Goal: Information Seeking & Learning: Learn about a topic

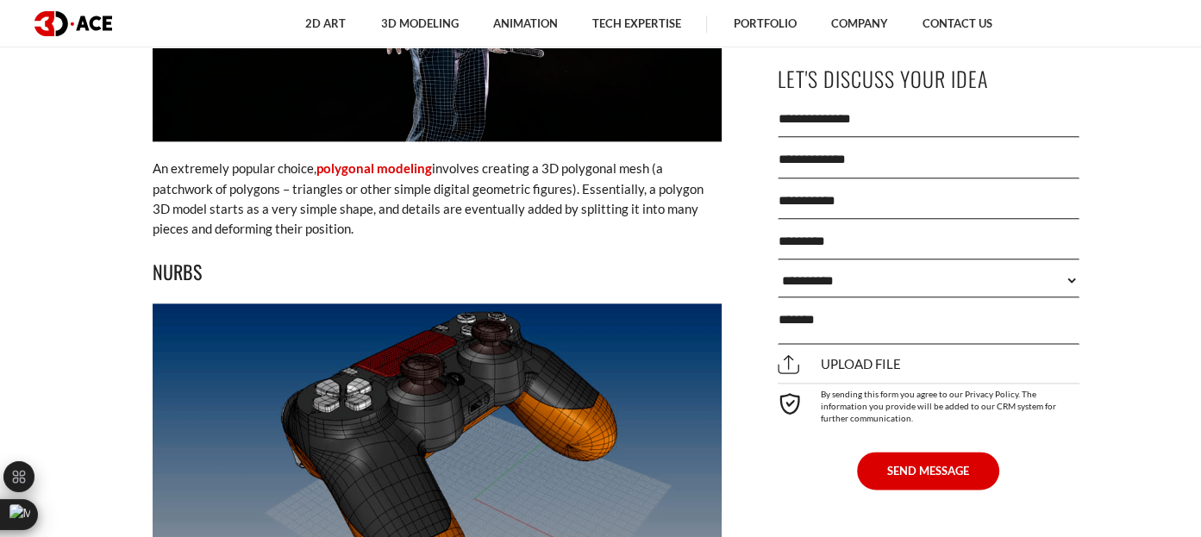
scroll to position [1945, 0]
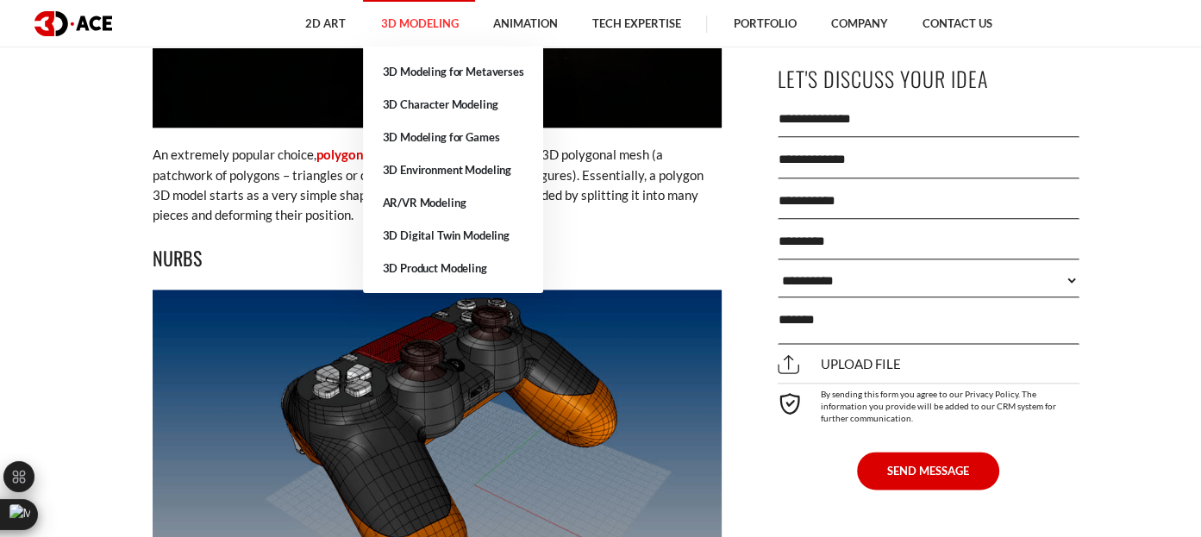
click at [422, 27] on link "3D Modeling" at bounding box center [419, 23] width 112 height 47
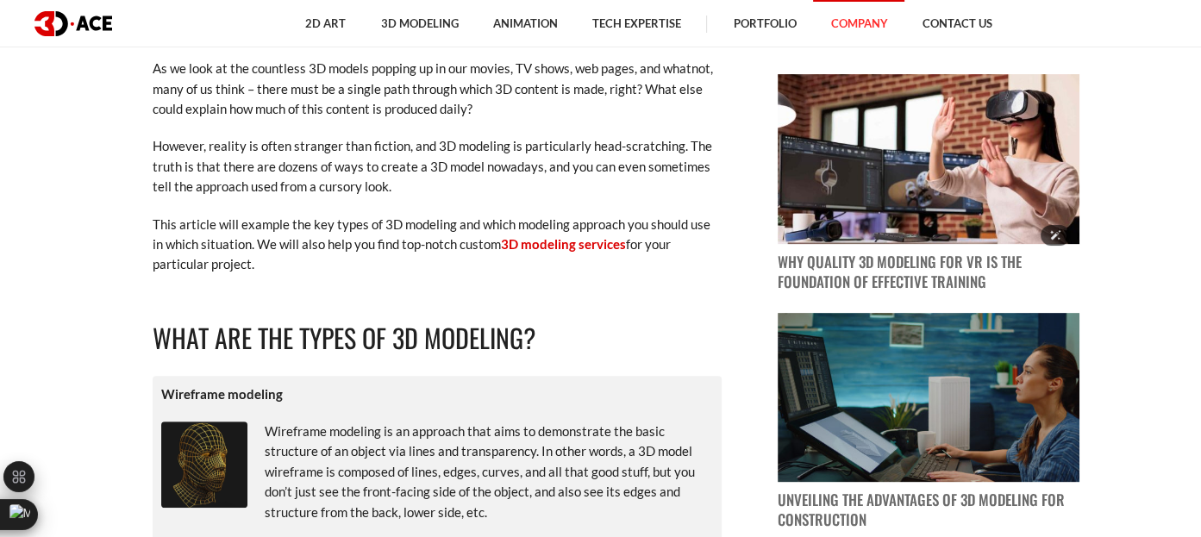
scroll to position [559, 0]
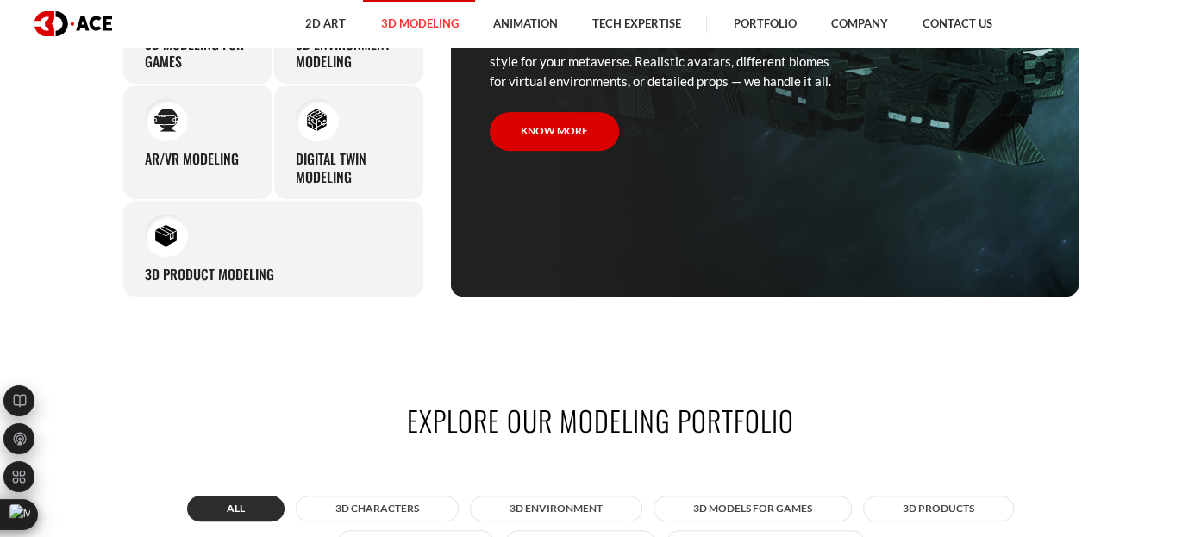
scroll to position [685, 0]
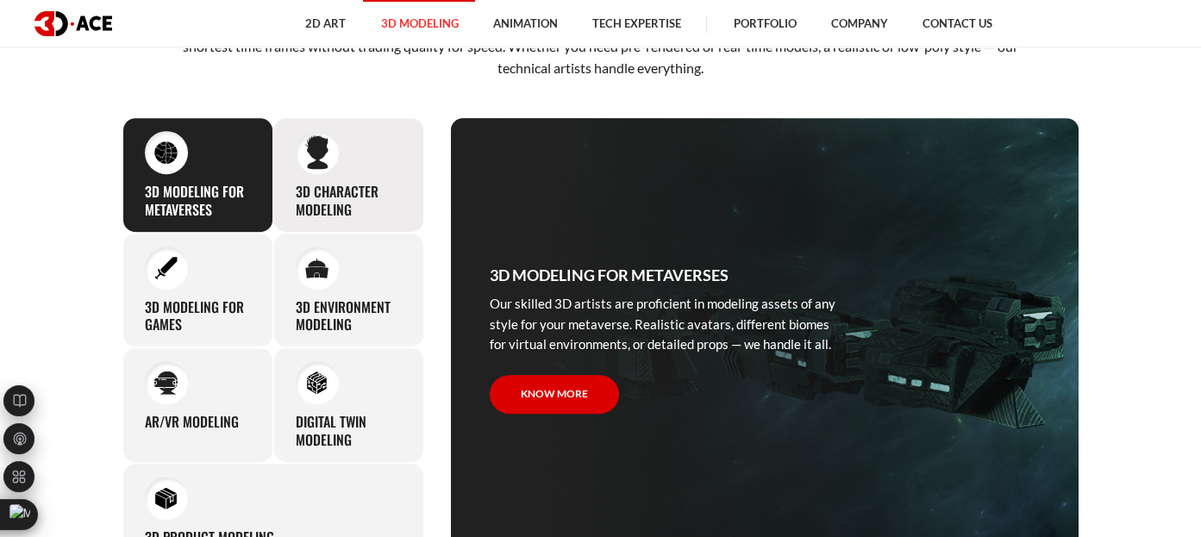
click at [375, 195] on h3 "3D character modeling" at bounding box center [349, 201] width 106 height 36
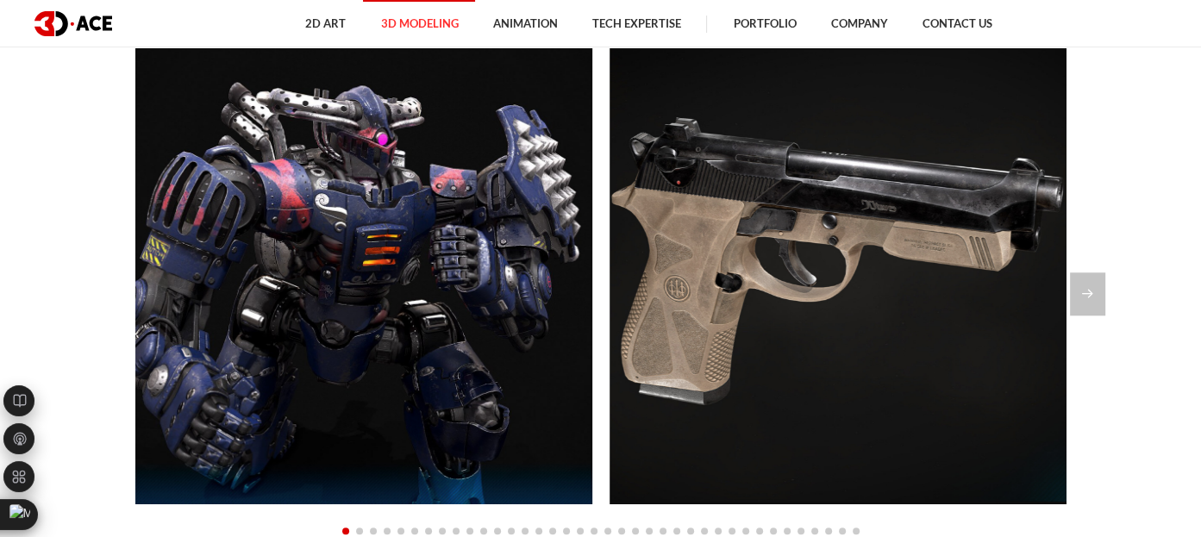
scroll to position [1495, 0]
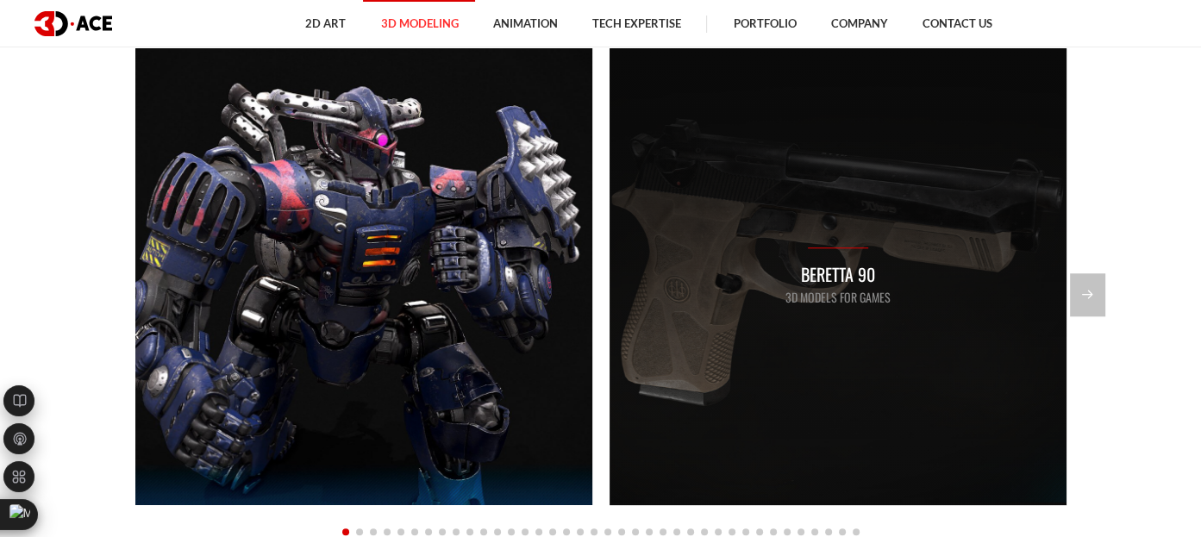
click at [757, 228] on div "Beretta 90 3D Models for Games" at bounding box center [838, 276] width 457 height 457
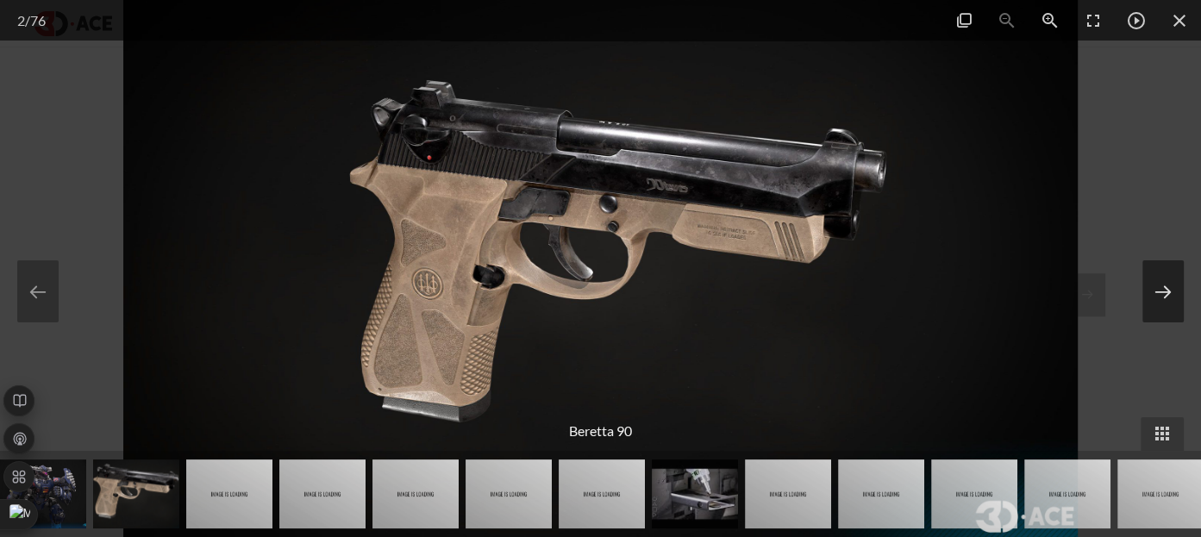
click at [1179, 260] on button at bounding box center [1162, 291] width 41 height 62
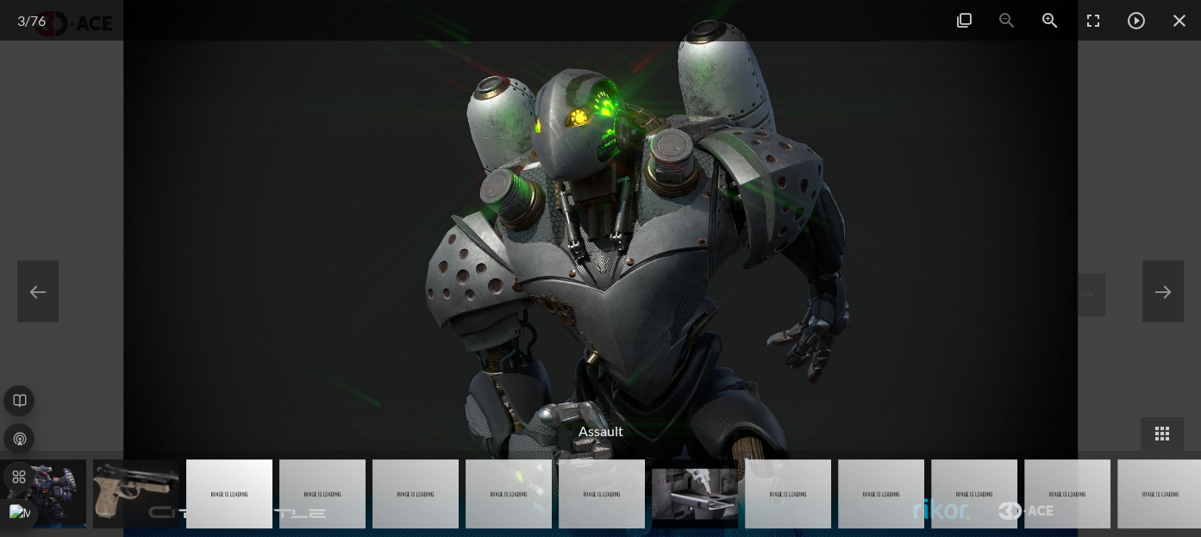
click at [3, 279] on div at bounding box center [600, 268] width 1201 height 537
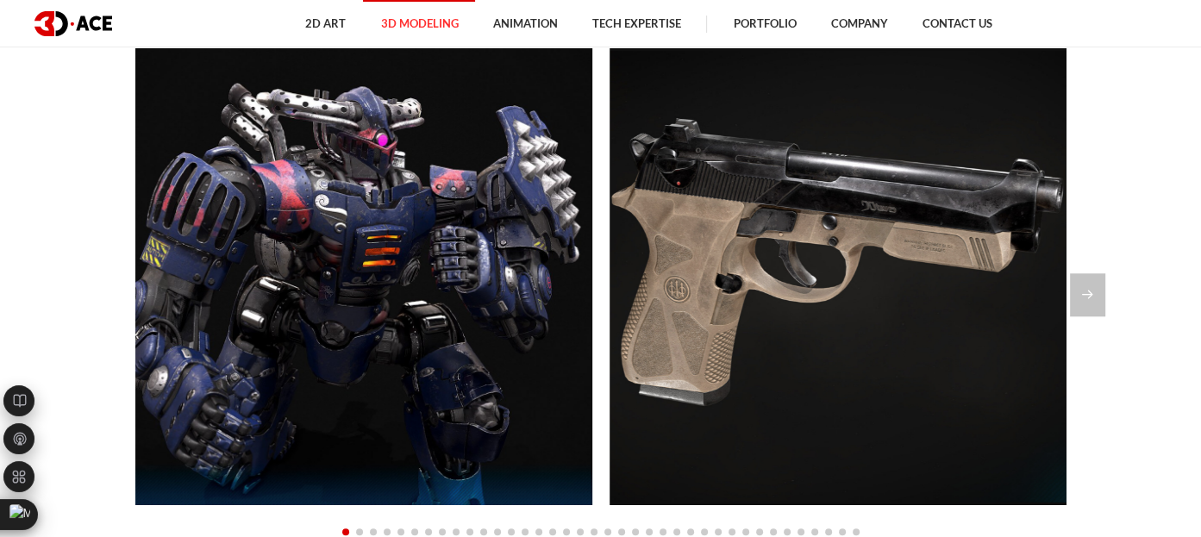
click at [25, 292] on section "Explore our modeling portfolio All 3D Characters 3D Environment 3D Models for G…" at bounding box center [600, 239] width 1201 height 872
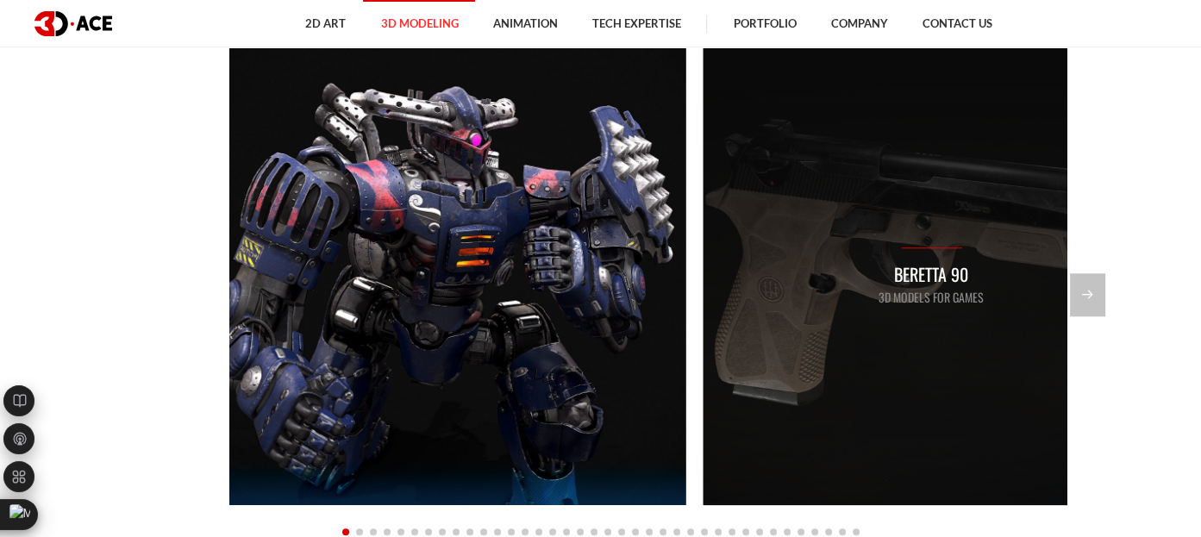
click at [984, 120] on div "Beretta 90 3D Models for Games" at bounding box center [931, 276] width 457 height 457
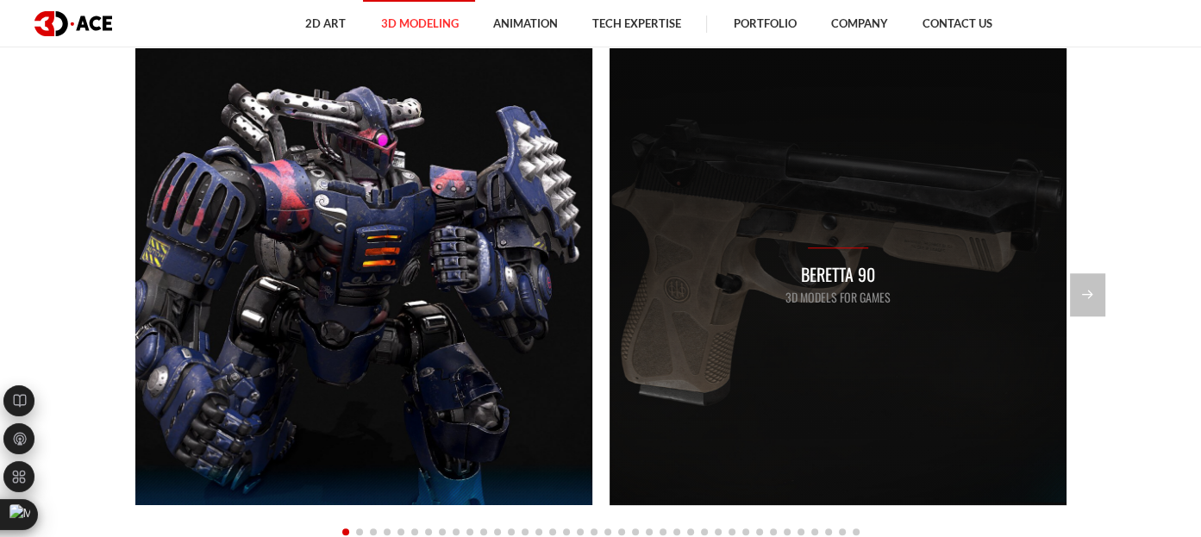
click at [852, 234] on div "Beretta 90 3D Models for Games" at bounding box center [838, 276] width 457 height 457
click at [890, 297] on div "Beretta 90 3D Models for Games" at bounding box center [837, 276] width 457 height 457
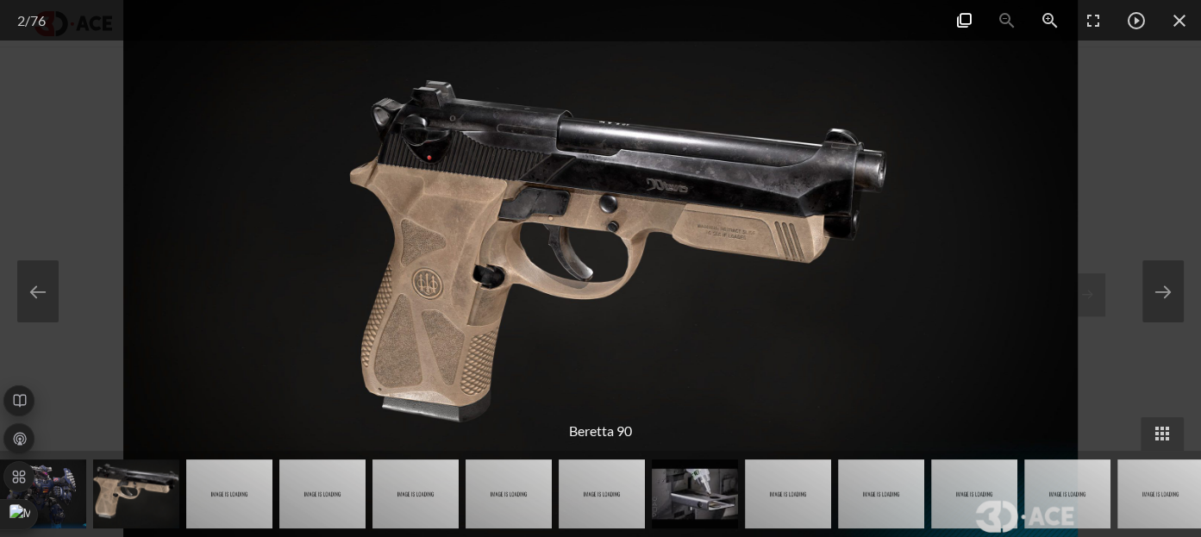
click at [966, 22] on span at bounding box center [963, 20] width 43 height 41
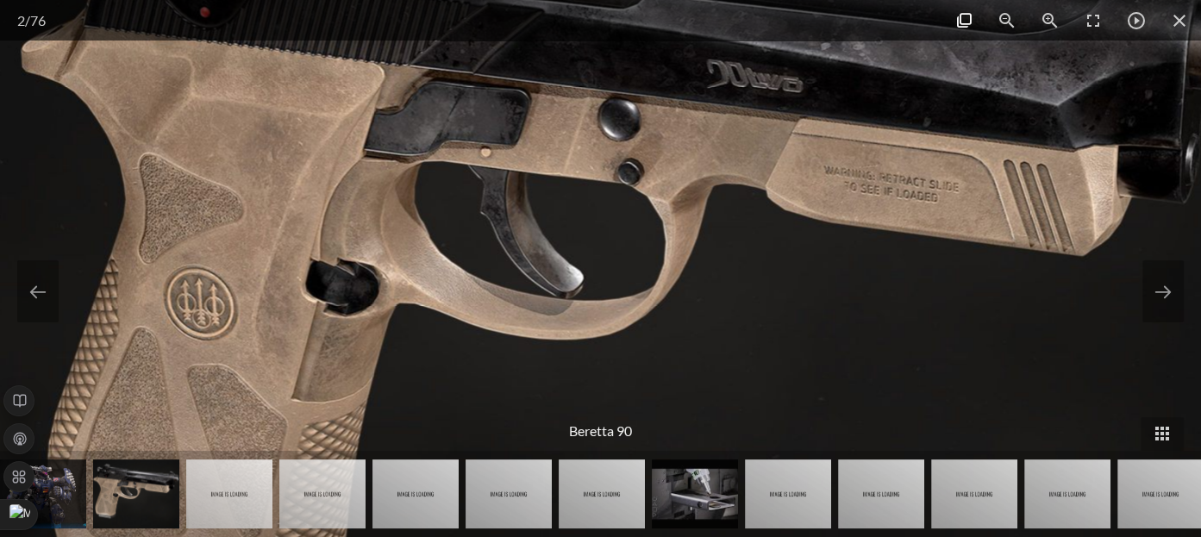
click at [966, 22] on span at bounding box center [963, 20] width 43 height 41
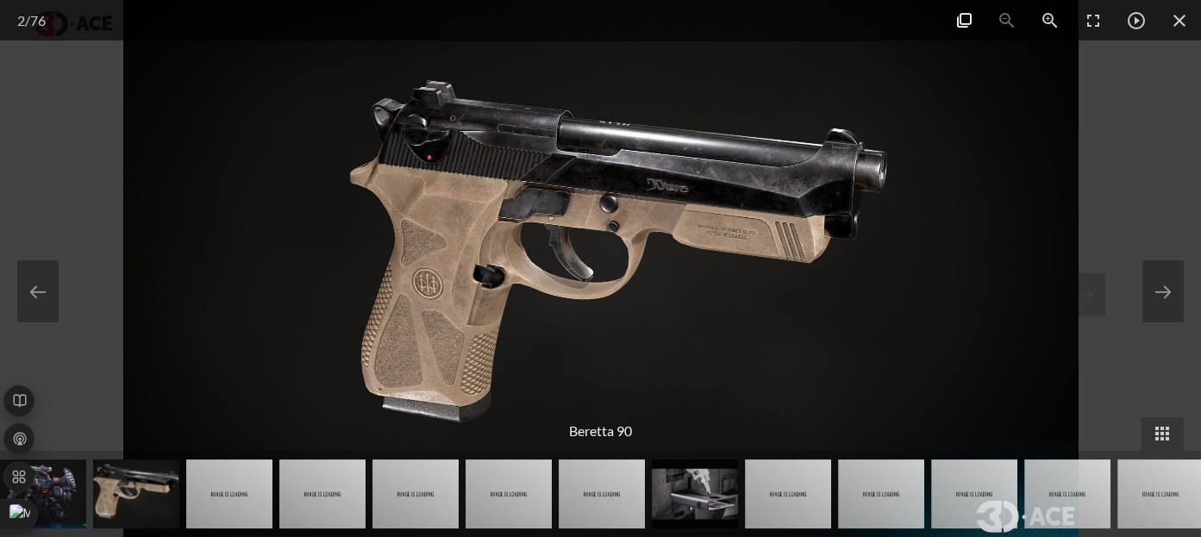
click at [958, 19] on span at bounding box center [963, 20] width 43 height 41
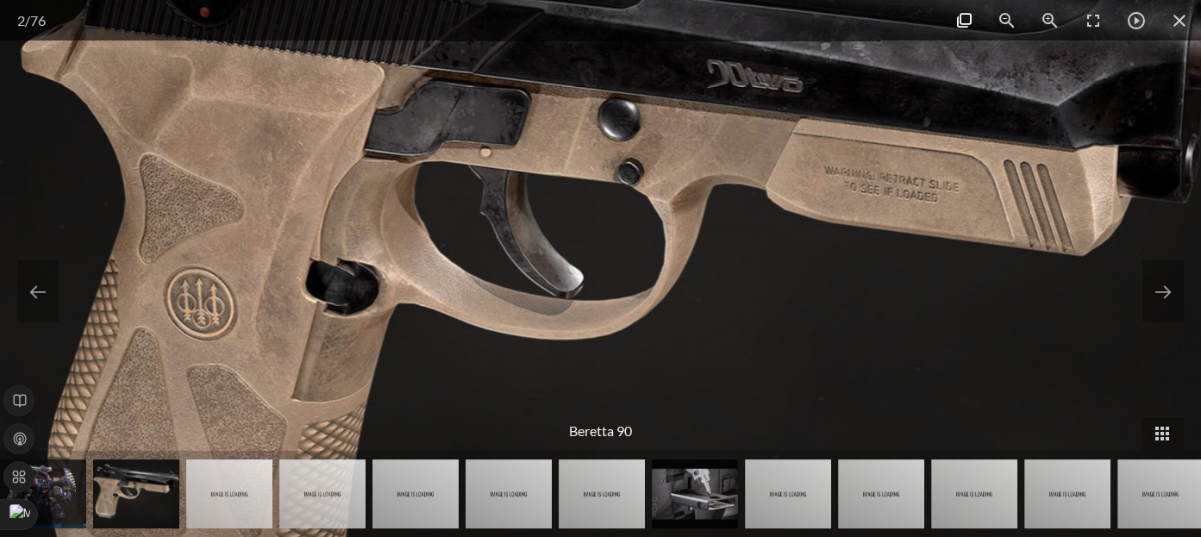
click at [958, 19] on span at bounding box center [963, 20] width 43 height 41
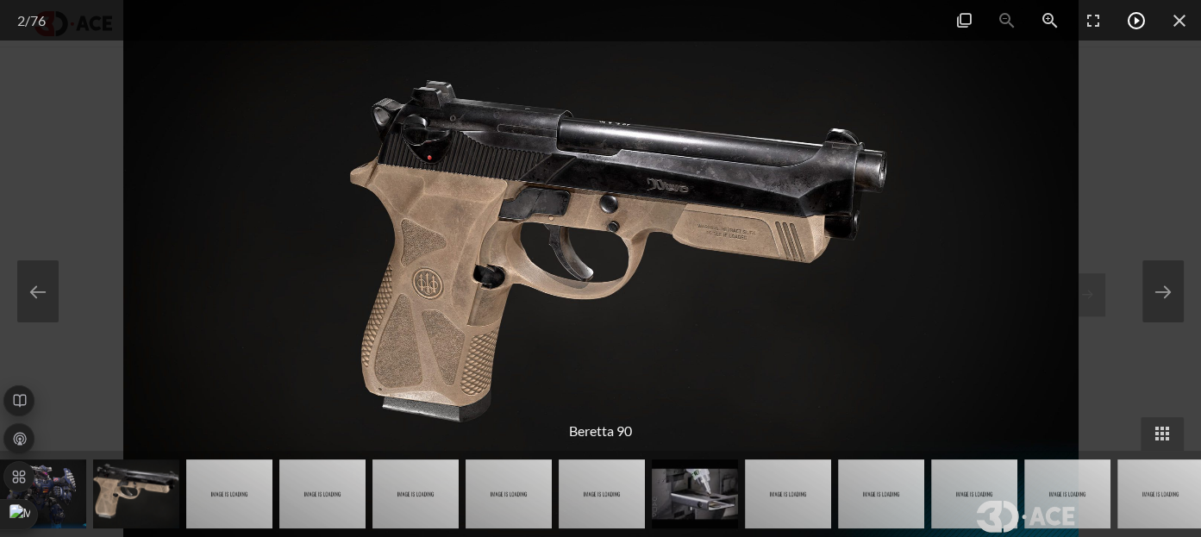
click at [1139, 10] on span at bounding box center [1136, 20] width 43 height 41
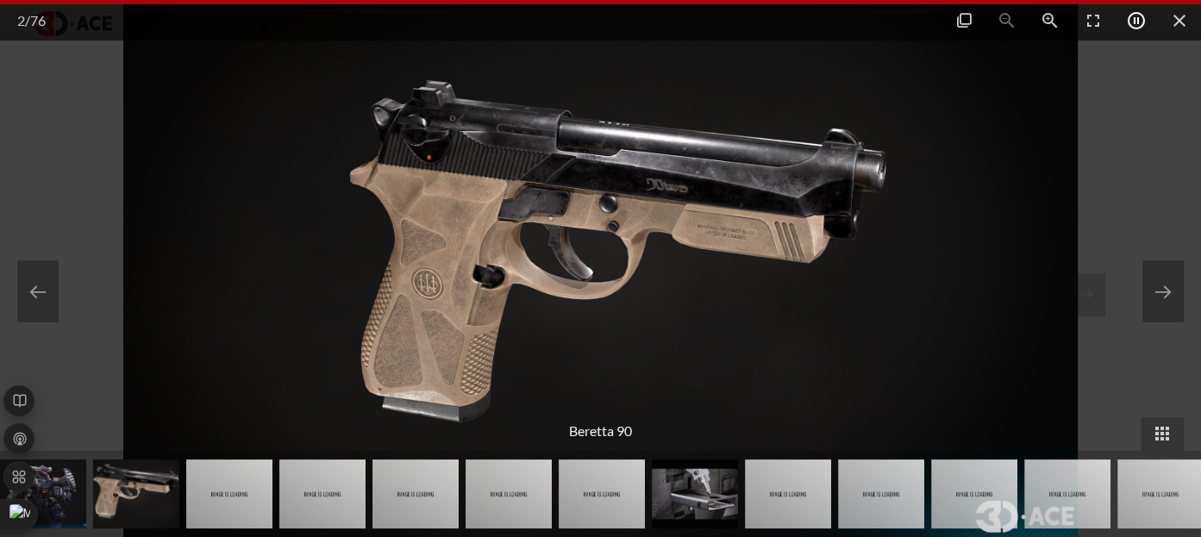
click at [1135, 20] on span at bounding box center [1136, 20] width 43 height 41
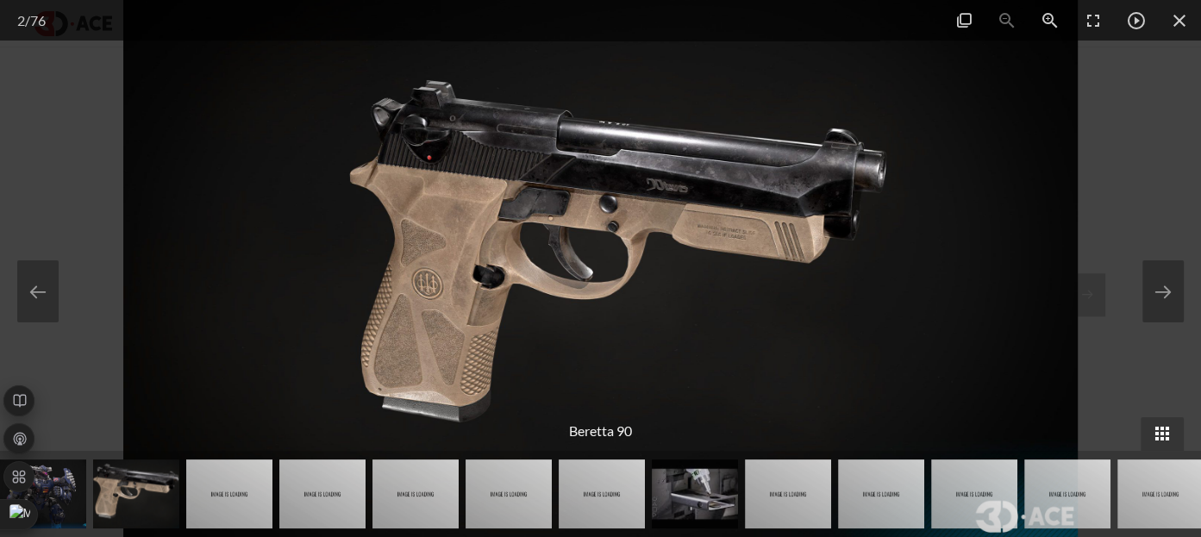
click at [1153, 428] on span at bounding box center [1162, 434] width 43 height 34
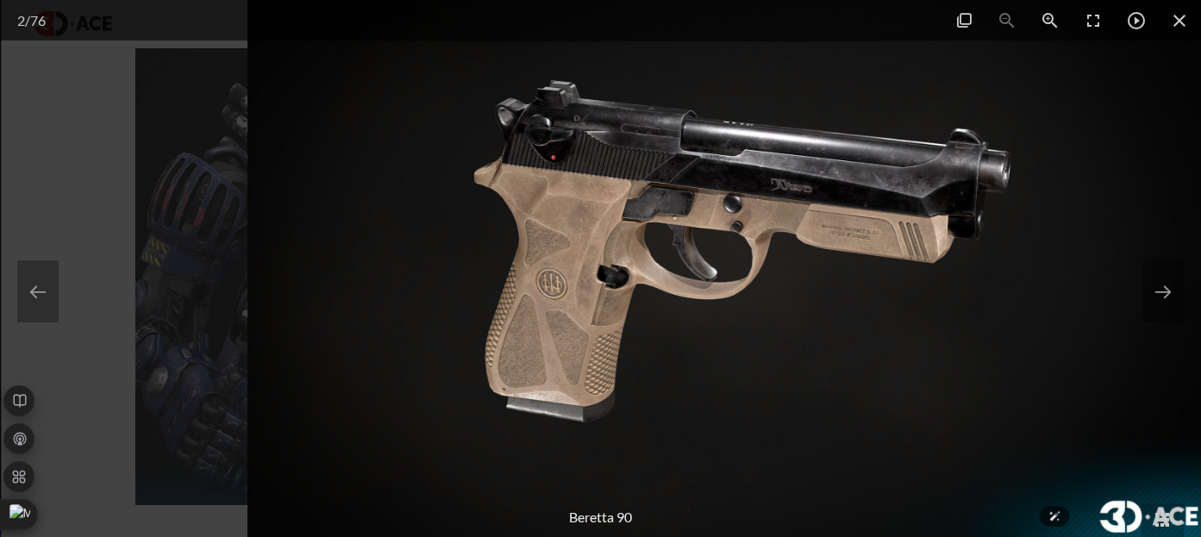
drag, startPoint x: 731, startPoint y: 403, endPoint x: 853, endPoint y: 353, distance: 131.4
click at [853, 353] on img at bounding box center [724, 268] width 955 height 537
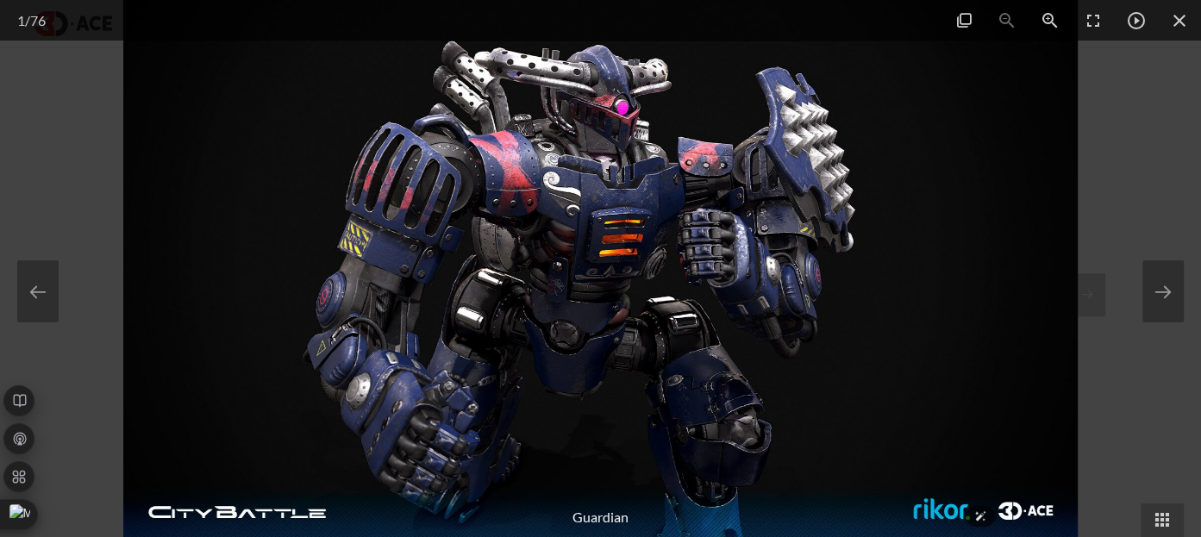
drag, startPoint x: 928, startPoint y: 416, endPoint x: 725, endPoint y: 420, distance: 202.6
click at [725, 420] on img at bounding box center [600, 268] width 955 height 537
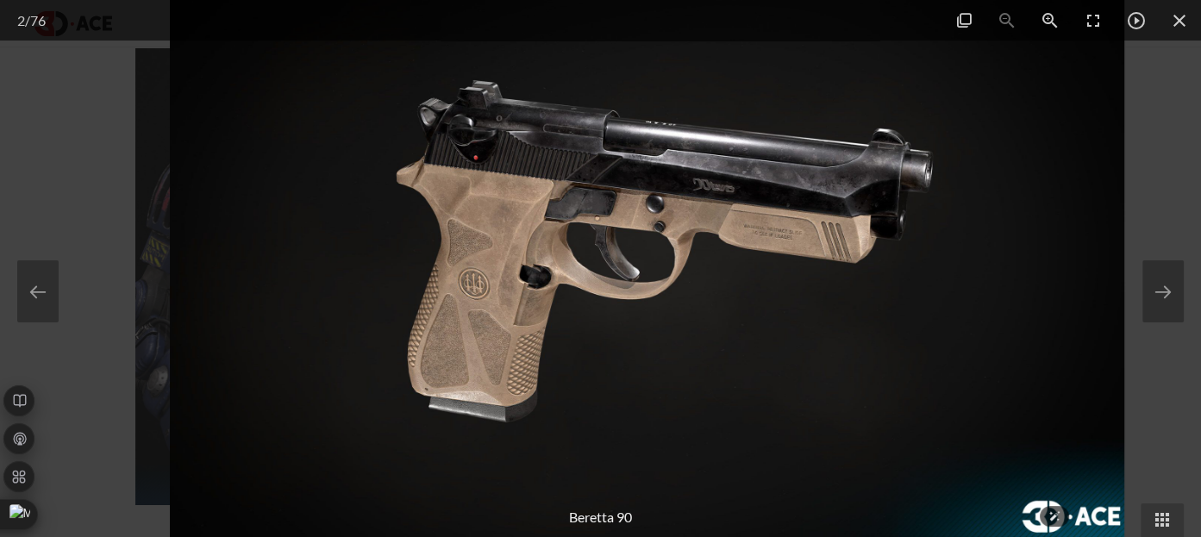
drag, startPoint x: 890, startPoint y: 373, endPoint x: 779, endPoint y: 243, distance: 170.7
click at [779, 243] on img at bounding box center [647, 268] width 955 height 537
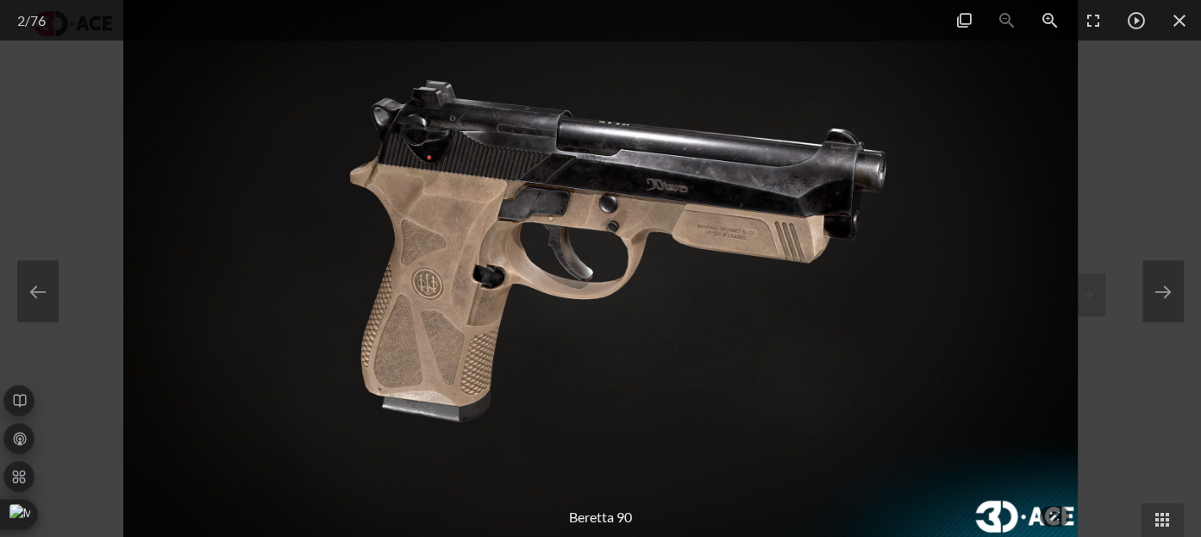
click at [779, 243] on img at bounding box center [600, 268] width 955 height 537
